Goal: Register for event/course

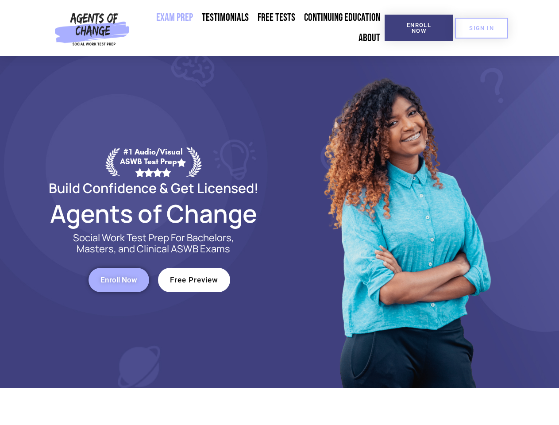
click at [280, 212] on div at bounding box center [406, 222] width 252 height 332
click at [419, 28] on span "Enroll Now" at bounding box center [419, 28] width 40 height 12
click at [482, 28] on span "SIGN IN" at bounding box center [481, 28] width 25 height 6
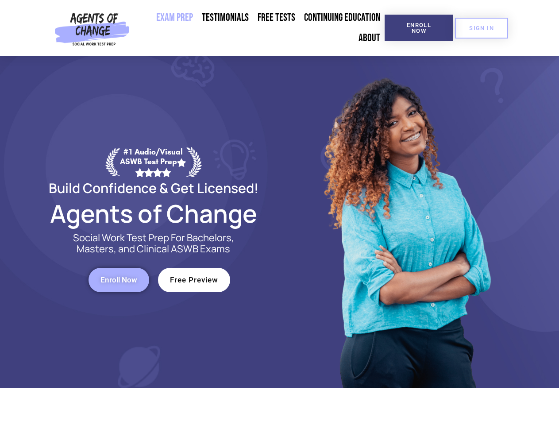
click at [119, 280] on span "Enroll Now" at bounding box center [118, 280] width 37 height 8
click at [194, 280] on span "Free Preview" at bounding box center [194, 280] width 48 height 8
